Goal: Task Accomplishment & Management: Use online tool/utility

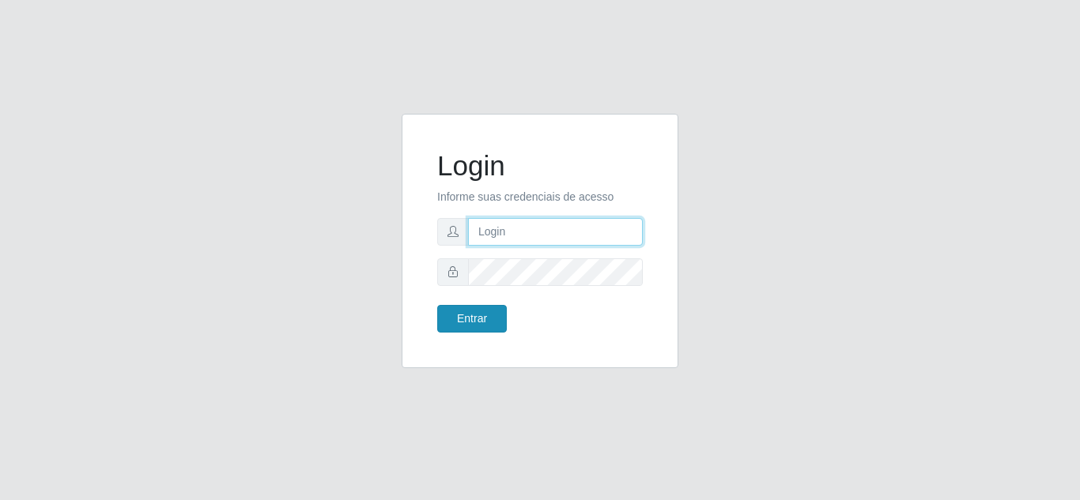
type input "[EMAIL_ADDRESS][DOMAIN_NAME]"
click at [469, 315] on button "Entrar" at bounding box center [472, 319] width 70 height 28
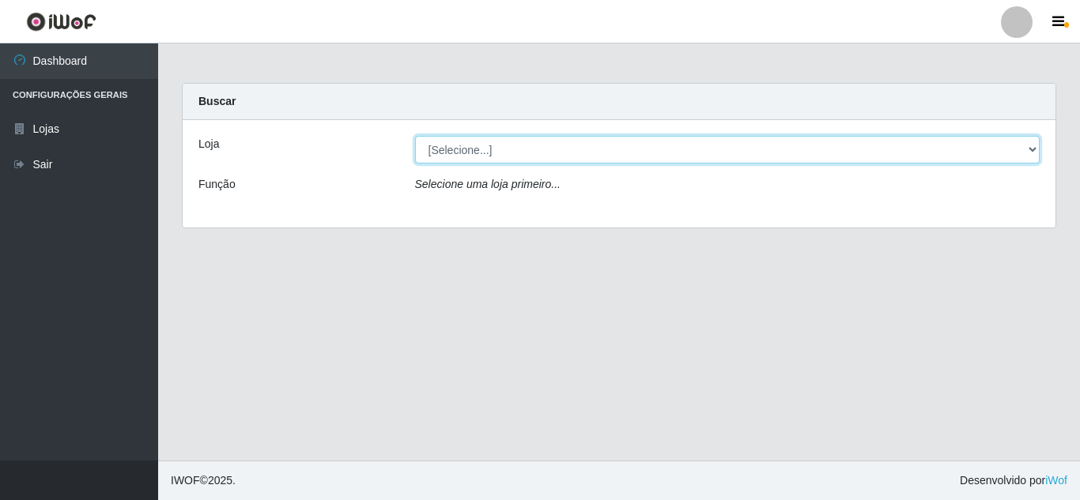
click at [494, 151] on select "[Selecione...] Leite Clan - [GEOGRAPHIC_DATA]" at bounding box center [727, 150] width 625 height 28
select select "498"
click at [415, 136] on select "[Selecione...] Leite Clan - [GEOGRAPHIC_DATA]" at bounding box center [727, 150] width 625 height 28
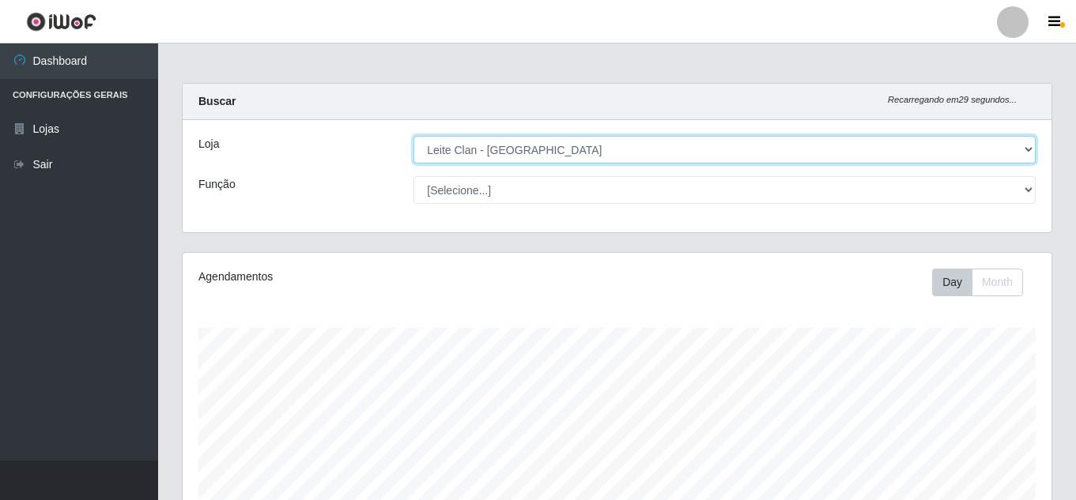
scroll to position [328, 869]
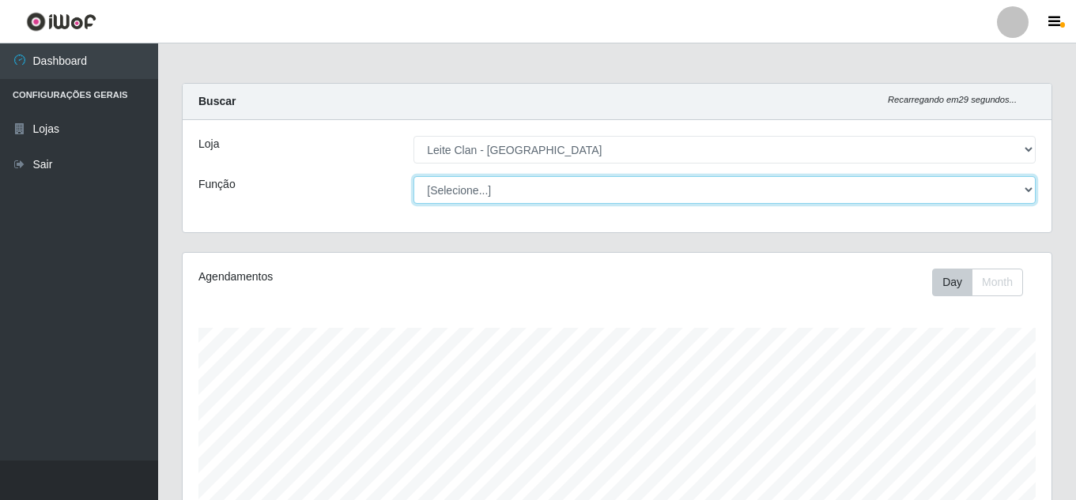
click at [484, 187] on select "[Selecione...] Auxiliar de Depósito Carregador e Descarregador de Caminhão ++" at bounding box center [724, 190] width 622 height 28
select select "106"
click at [413, 176] on select "[Selecione...] Auxiliar de Depósito Carregador e Descarregador de Caminhão ++" at bounding box center [724, 190] width 622 height 28
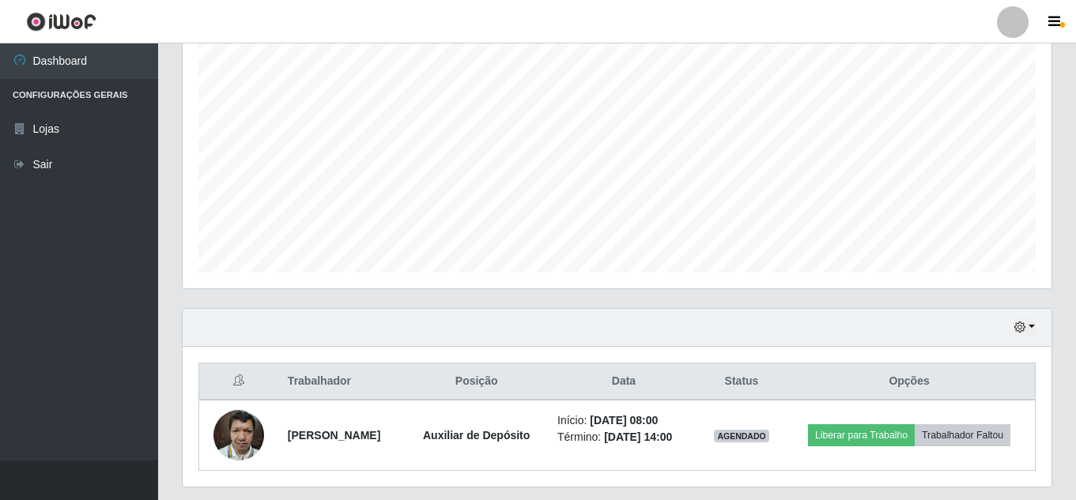
scroll to position [316, 0]
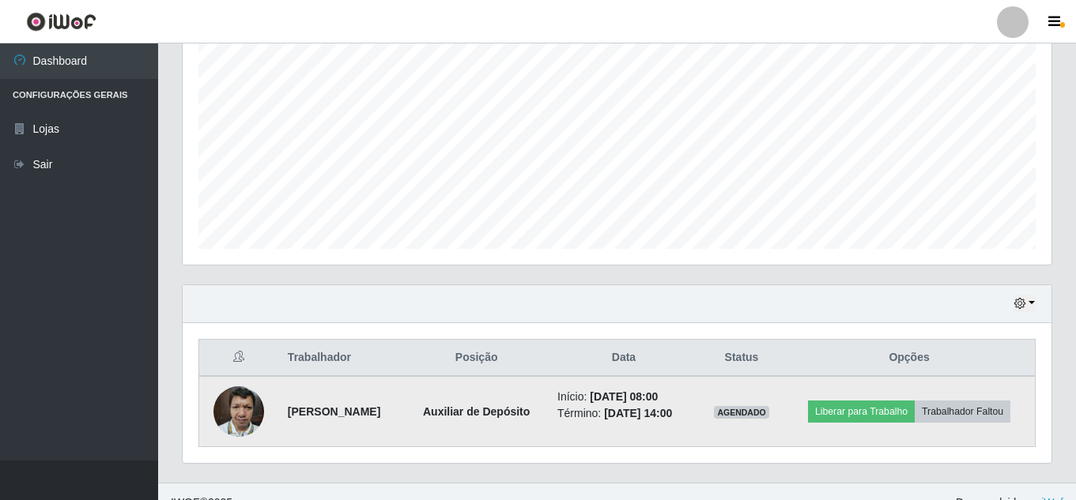
click at [236, 416] on img at bounding box center [238, 411] width 51 height 67
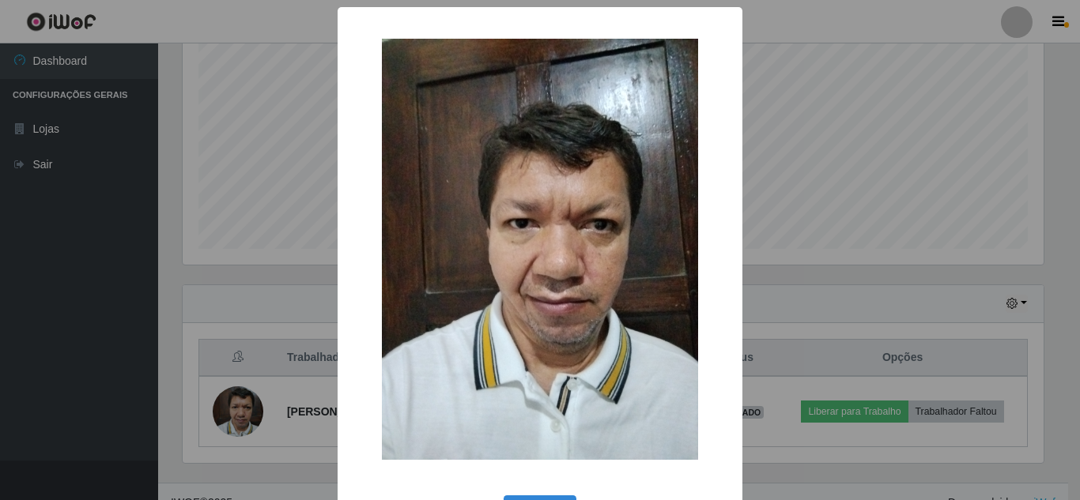
click at [449, 266] on img at bounding box center [540, 249] width 316 height 421
click at [802, 197] on div "× OK Cancel" at bounding box center [540, 250] width 1080 height 500
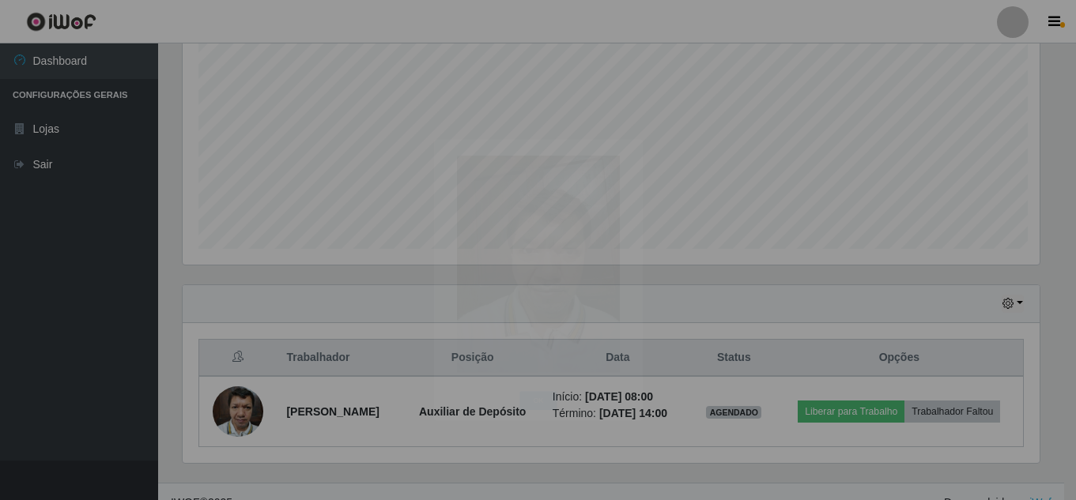
scroll to position [328, 869]
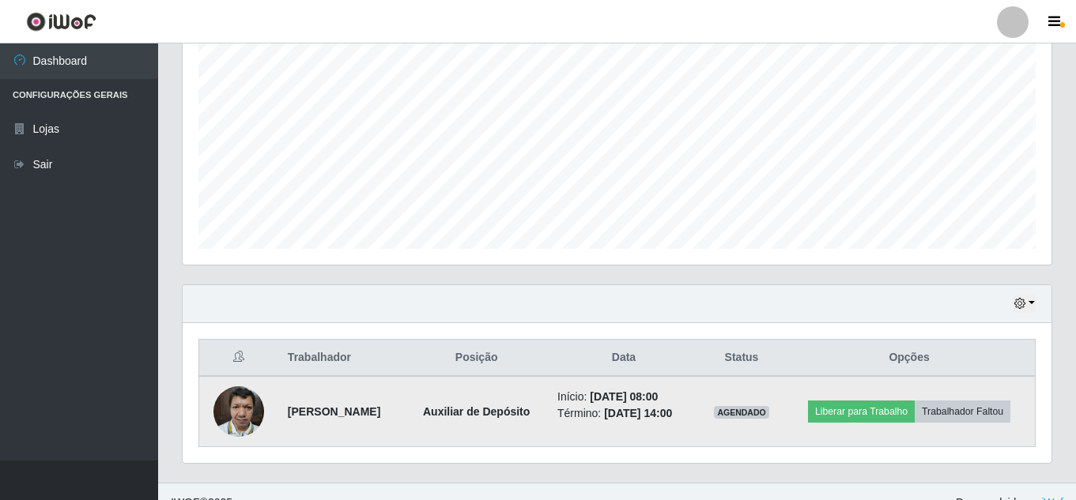
click at [243, 401] on img at bounding box center [238, 411] width 51 height 67
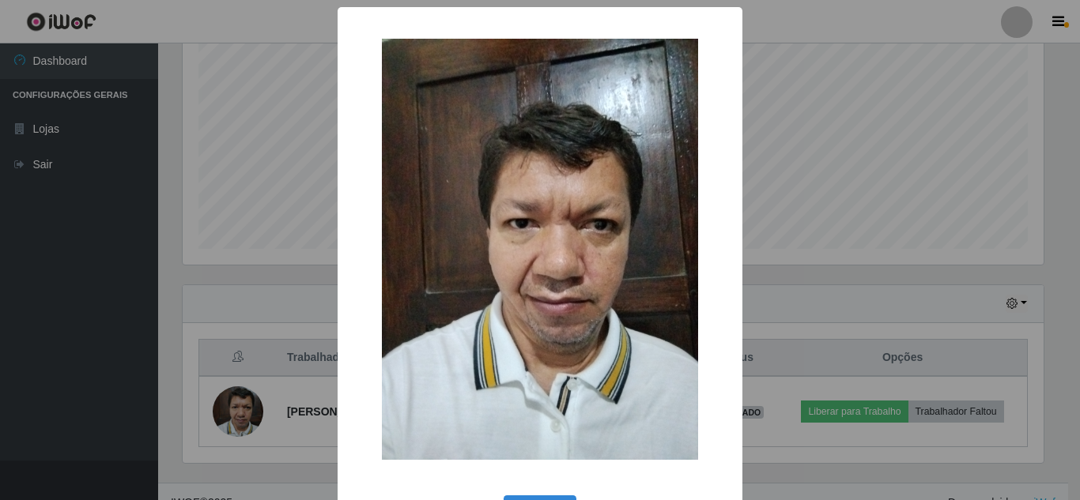
click at [481, 243] on img at bounding box center [540, 249] width 316 height 421
click at [779, 206] on div "× OK Cancel" at bounding box center [540, 250] width 1080 height 500
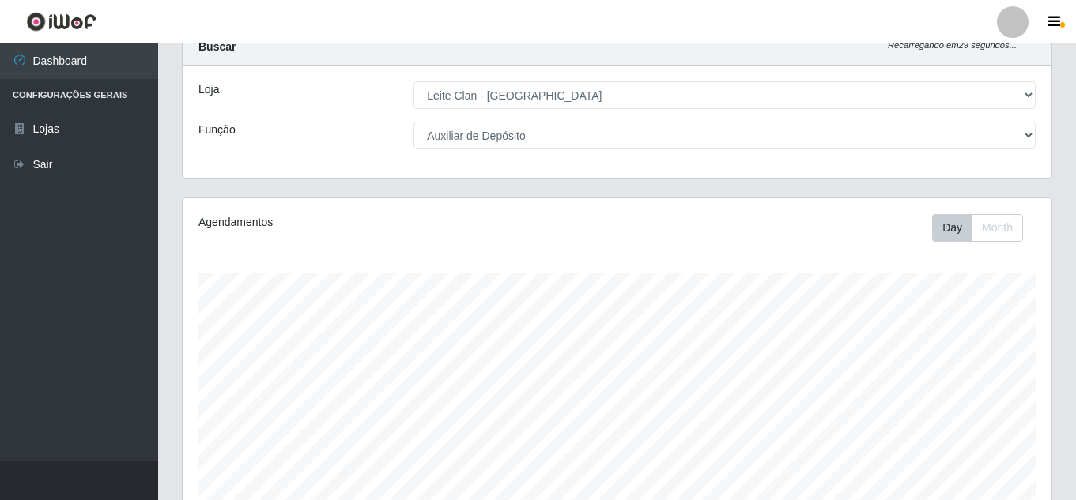
scroll to position [22, 0]
